Goal: Task Accomplishment & Management: Manage account settings

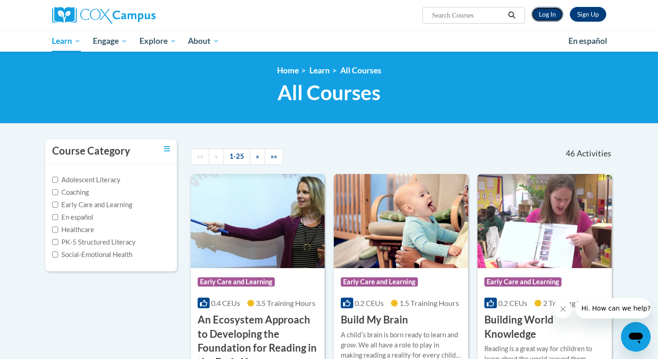
click at [552, 12] on link "Log In" at bounding box center [547, 14] width 32 height 15
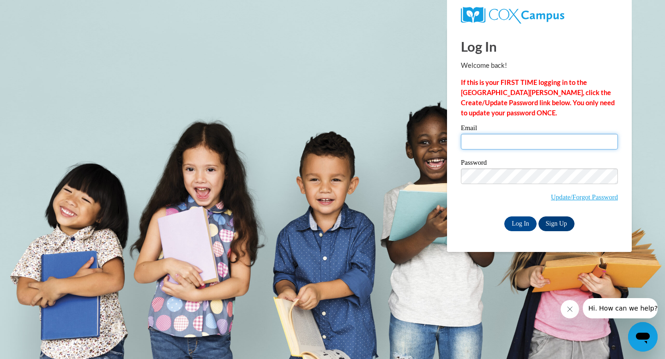
type input "edavister@sasd.net"
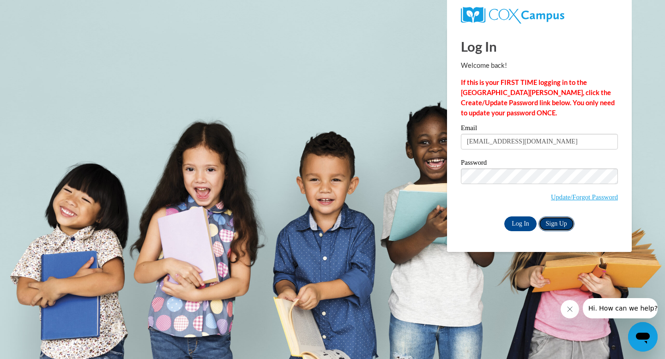
click at [565, 225] on link "Sign Up" at bounding box center [556, 224] width 36 height 15
click at [515, 225] on input "Log In" at bounding box center [520, 224] width 32 height 15
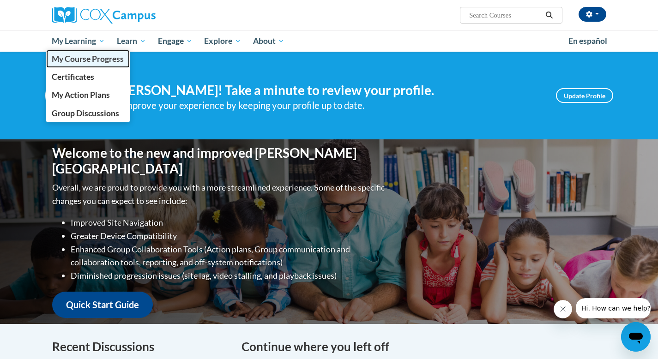
click at [77, 61] on span "My Course Progress" at bounding box center [88, 59] width 72 height 10
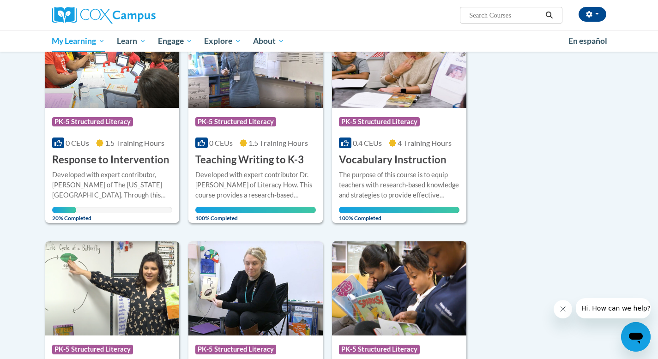
scroll to position [155, 0]
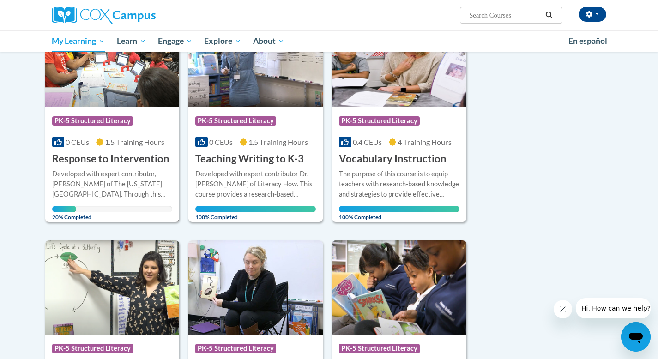
click at [128, 171] on div "Developed with expert contributor, Dr. [PERSON_NAME] of The [US_STATE][GEOGRAPH…" at bounding box center [112, 184] width 121 height 30
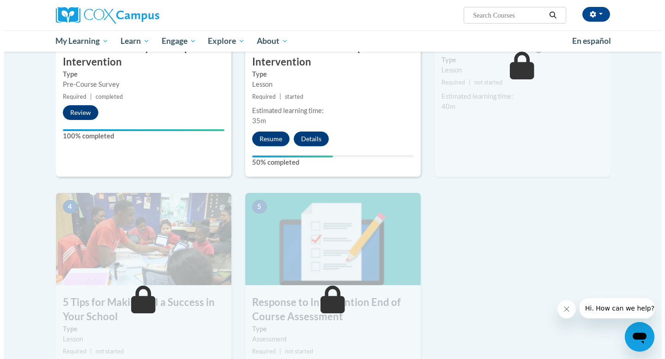
scroll to position [284, 0]
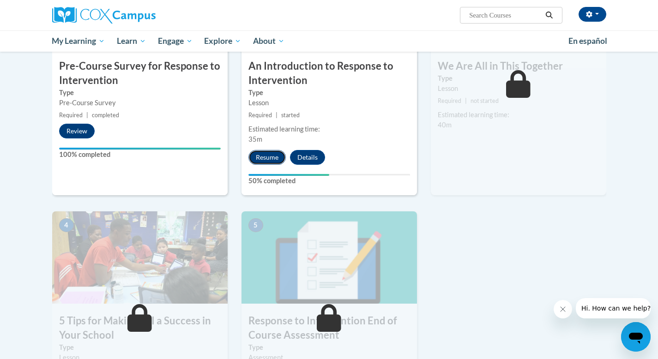
click at [272, 157] on button "Resume" at bounding box center [266, 157] width 37 height 15
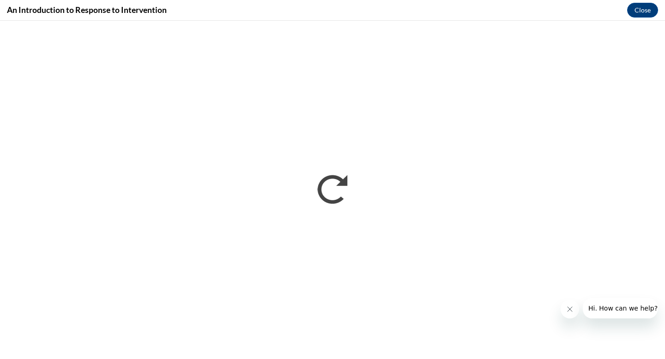
scroll to position [0, 0]
